Goal: Task Accomplishment & Management: Complete application form

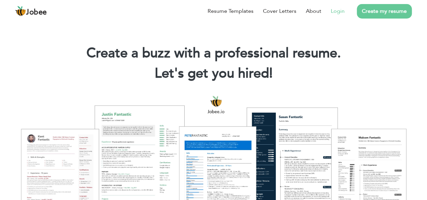
click at [338, 11] on link "Login" at bounding box center [338, 11] width 14 height 8
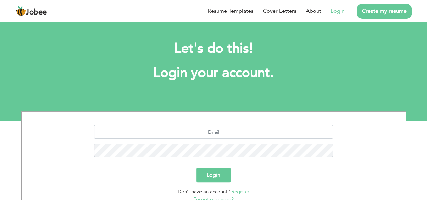
click at [243, 189] on link "Register" at bounding box center [240, 191] width 18 height 7
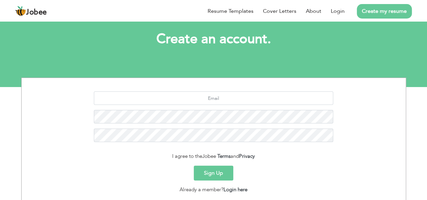
scroll to position [43, 0]
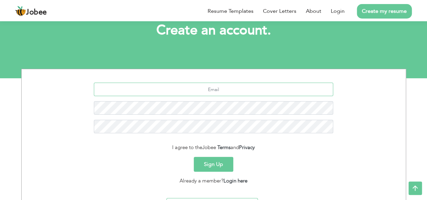
click at [267, 89] on input "text" at bounding box center [213, 90] width 239 height 14
type input "a"
type input "arshad.iqqbal@gmail.com"
click at [214, 166] on button "Sign Up" at bounding box center [214, 164] width 40 height 15
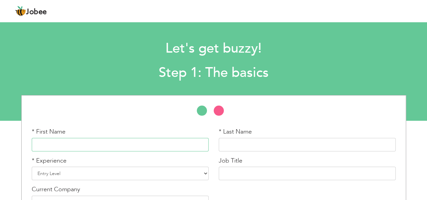
click at [44, 146] on input "text" at bounding box center [120, 145] width 177 height 14
type input "arshad"
click at [254, 141] on input "text" at bounding box center [307, 145] width 177 height 14
type input "iqbal"
click at [206, 173] on select "Entry Level Less than 1 Year 1 Year 2 Years 3 Years 4 Years 5 Years 6 Years 7 Y…" at bounding box center [120, 174] width 177 height 14
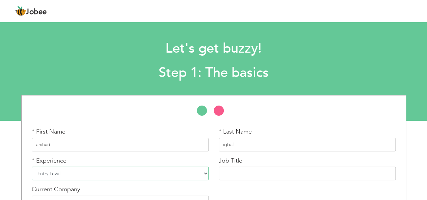
select select "6"
click at [32, 167] on select "Entry Level Less than 1 Year 1 Year 2 Years 3 Years 4 Years 5 Years 6 Years 7 Y…" at bounding box center [120, 174] width 177 height 14
click at [238, 173] on input "text" at bounding box center [307, 174] width 177 height 14
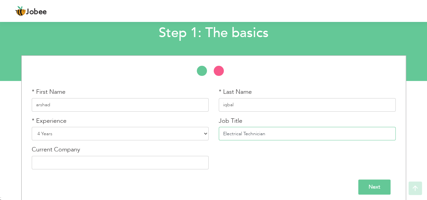
scroll to position [44, 0]
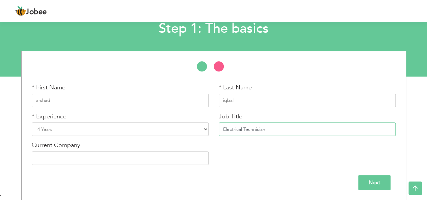
type input "Electrical Technician"
click at [96, 156] on input "text" at bounding box center [120, 159] width 177 height 14
type input "pempak"
click at [380, 181] on input "Next" at bounding box center [374, 182] width 32 height 15
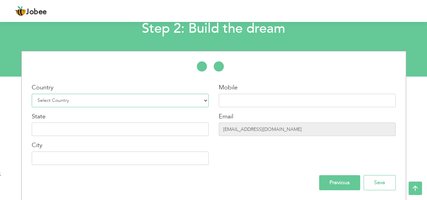
click at [204, 101] on select "Select Country Afghanistan Albania Algeria American Samoa Andorra Angola Anguil…" at bounding box center [120, 101] width 177 height 14
select select "166"
click at [95, 99] on select "Select Country Afghanistan Albania Algeria American Samoa Andorra Angola Anguil…" at bounding box center [120, 101] width 177 height 14
click at [227, 102] on input "text" at bounding box center [307, 101] width 177 height 14
type input "03099423525"
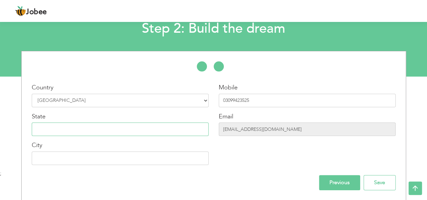
click at [151, 130] on input "text" at bounding box center [120, 130] width 177 height 14
type input "punjab"
click at [149, 161] on input "text" at bounding box center [120, 159] width 177 height 14
type input "l"
type input "[GEOGRAPHIC_DATA]"
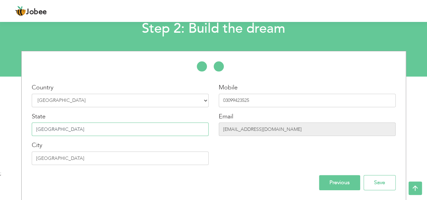
click at [41, 129] on input "punjab" at bounding box center [120, 130] width 177 height 14
type input "Punjab"
click at [369, 181] on input "Save" at bounding box center [380, 182] width 32 height 15
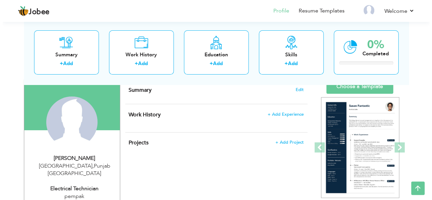
scroll to position [45, 0]
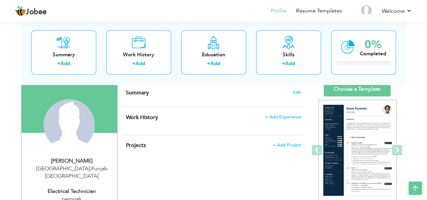
drag, startPoint x: 429, startPoint y: 65, endPoint x: 430, endPoint y: 83, distance: 18.3
click at [427, 83] on html "Jobee Profile Resume Templates Resume Templates Cover Letters About My Resume W…" at bounding box center [213, 55] width 427 height 200
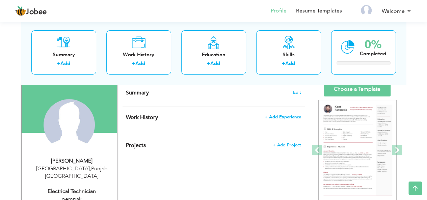
click at [272, 117] on span "+ Add Experience" at bounding box center [283, 117] width 36 height 5
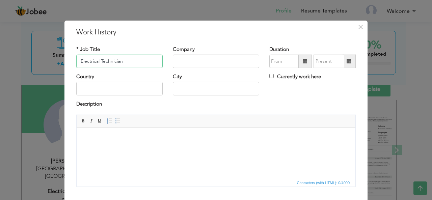
type input "Electrical Technician"
click at [125, 93] on input "text" at bounding box center [119, 89] width 86 height 14
type input "p"
type input "[GEOGRAPHIC_DATA]"
click at [178, 87] on input "text" at bounding box center [216, 89] width 86 height 14
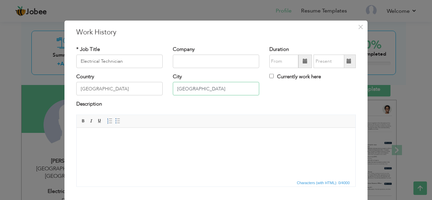
type input "[GEOGRAPHIC_DATA]"
click at [180, 58] on input "text" at bounding box center [216, 62] width 86 height 14
type input "Pempak"
click at [299, 62] on span at bounding box center [306, 62] width 14 height 14
type input "09/2025"
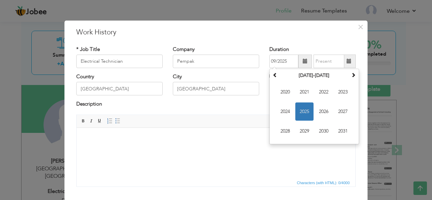
click at [347, 60] on span at bounding box center [349, 61] width 5 height 5
type input "09/2025"
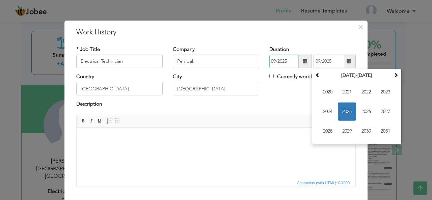
click at [288, 58] on input "09/2025" at bounding box center [283, 62] width 29 height 14
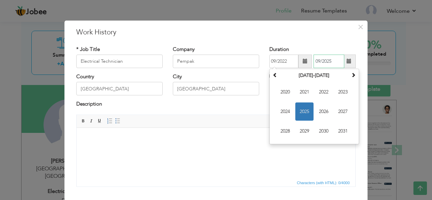
click at [335, 60] on input "09/2025" at bounding box center [329, 62] width 31 height 14
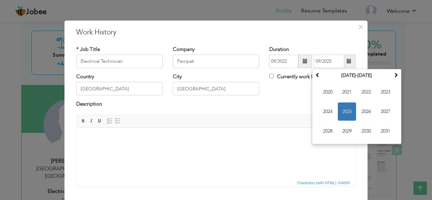
click at [286, 93] on div "Country [GEOGRAPHIC_DATA] City [GEOGRAPHIC_DATA] Currently work here" at bounding box center [216, 86] width 290 height 27
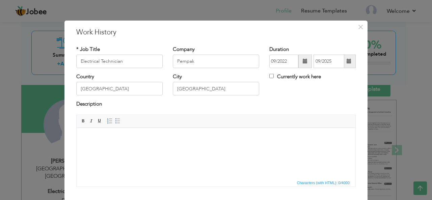
drag, startPoint x: 314, startPoint y: 29, endPoint x: 293, endPoint y: 22, distance: 22.7
click at [293, 22] on div "× Work History * Job Title Electrical Technician Company Pempak Duration 09/202…" at bounding box center [216, 130] width 303 height 221
click at [273, 60] on input "09/2022" at bounding box center [283, 62] width 29 height 14
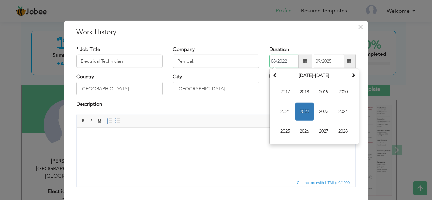
type input "08/2022"
click at [250, 148] on html at bounding box center [216, 138] width 279 height 21
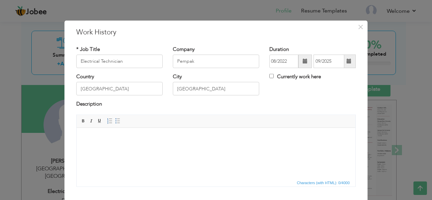
drag, startPoint x: 433, startPoint y: 216, endPoint x: 279, endPoint y: 141, distance: 171.9
click at [95, 137] on body at bounding box center [215, 137] width 265 height 7
click at [159, 148] on html at bounding box center [216, 138] width 279 height 21
click at [30, 59] on div "× Work History * Job Title Electrical Technician Company Pempak Duration" at bounding box center [216, 100] width 432 height 200
click at [276, 140] on body at bounding box center [215, 137] width 265 height 7
